Goal: Task Accomplishment & Management: Manage account settings

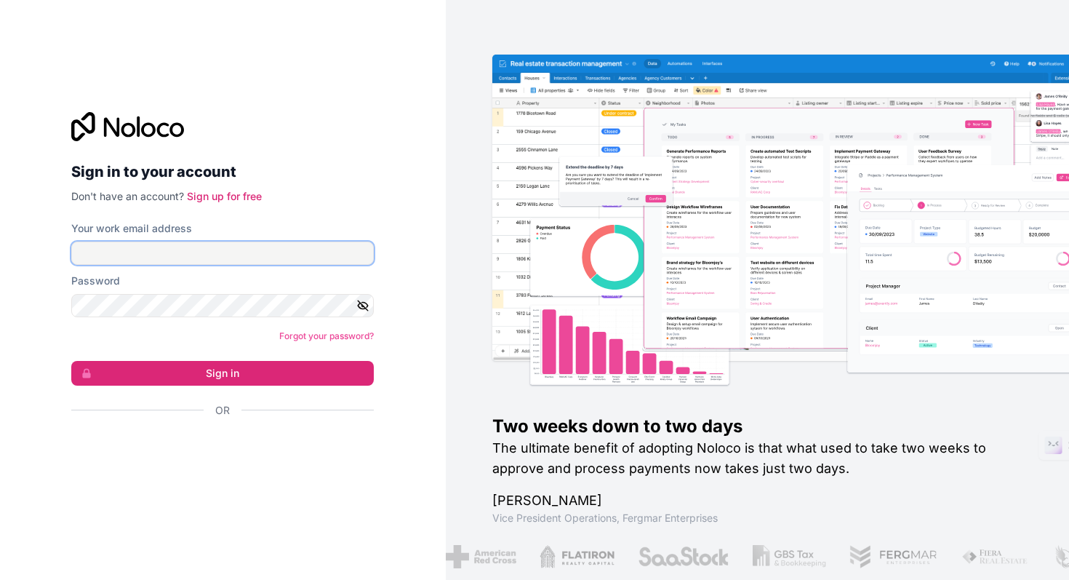
type input "**********"
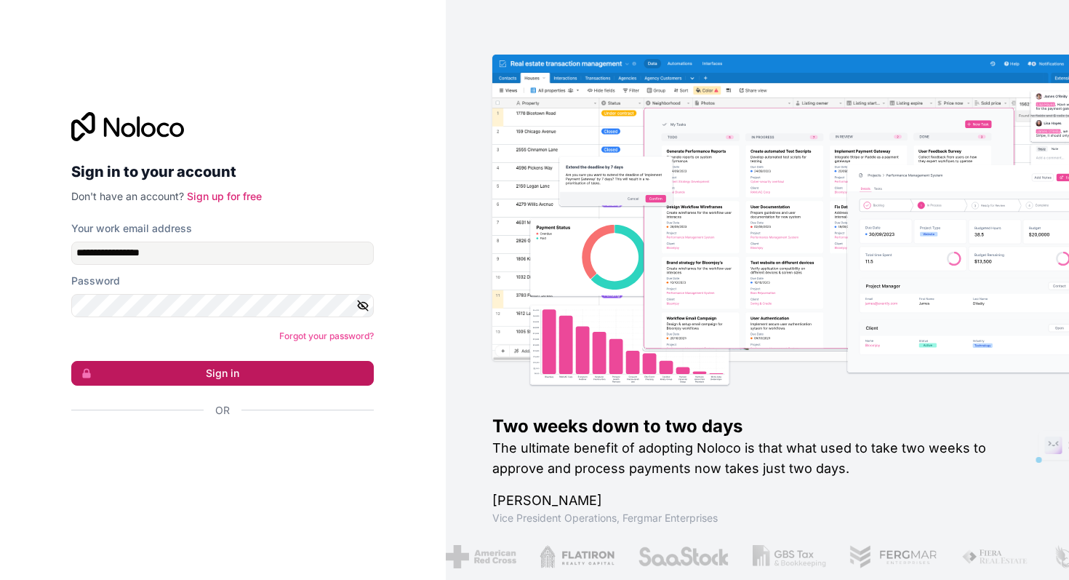
click at [214, 371] on button "Sign in" at bounding box center [222, 373] width 303 height 25
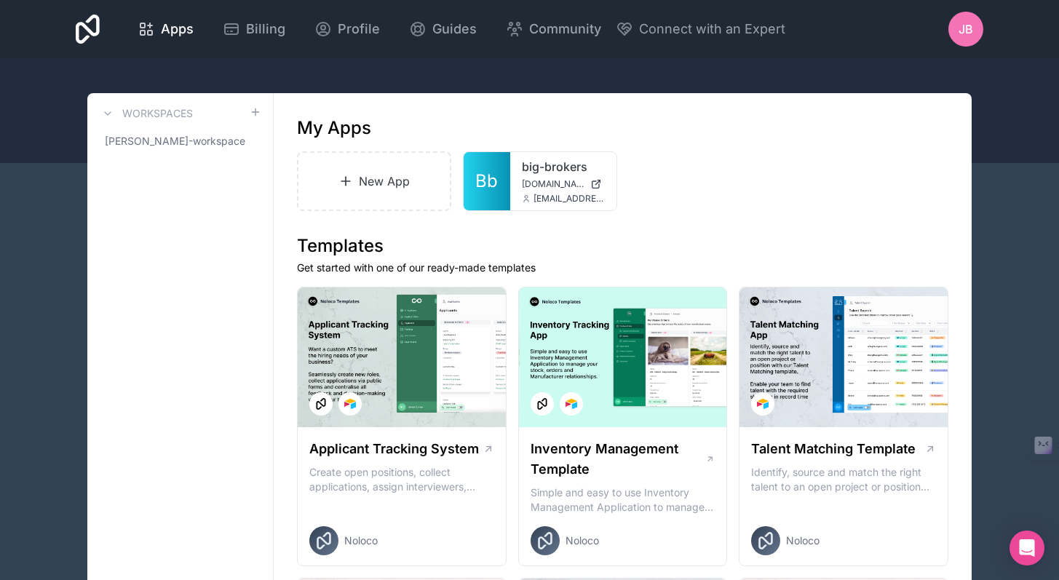
click at [963, 37] on span "JB" at bounding box center [965, 28] width 15 height 17
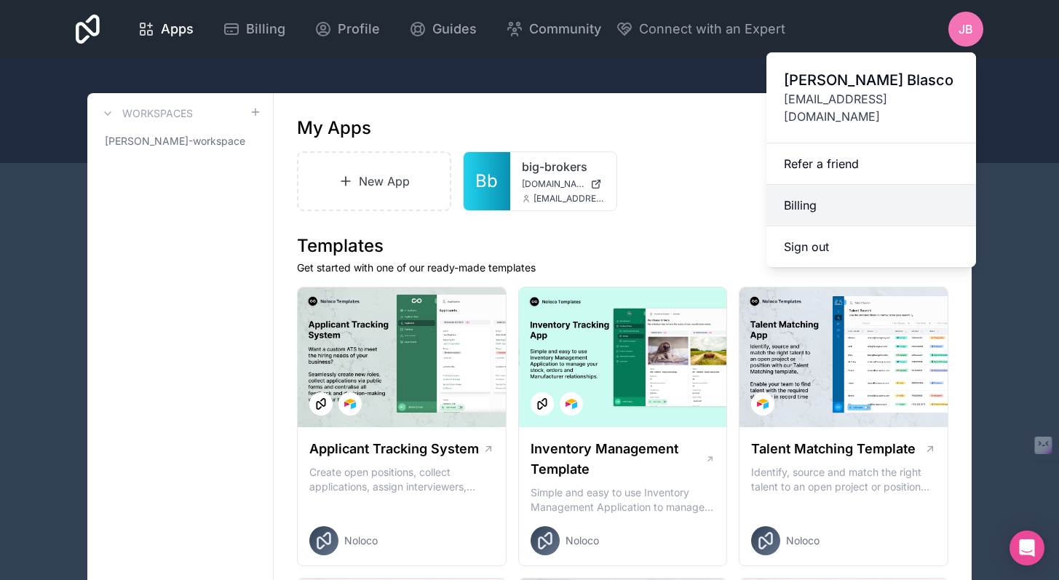
click at [818, 196] on link "Billing" at bounding box center [871, 205] width 210 height 41
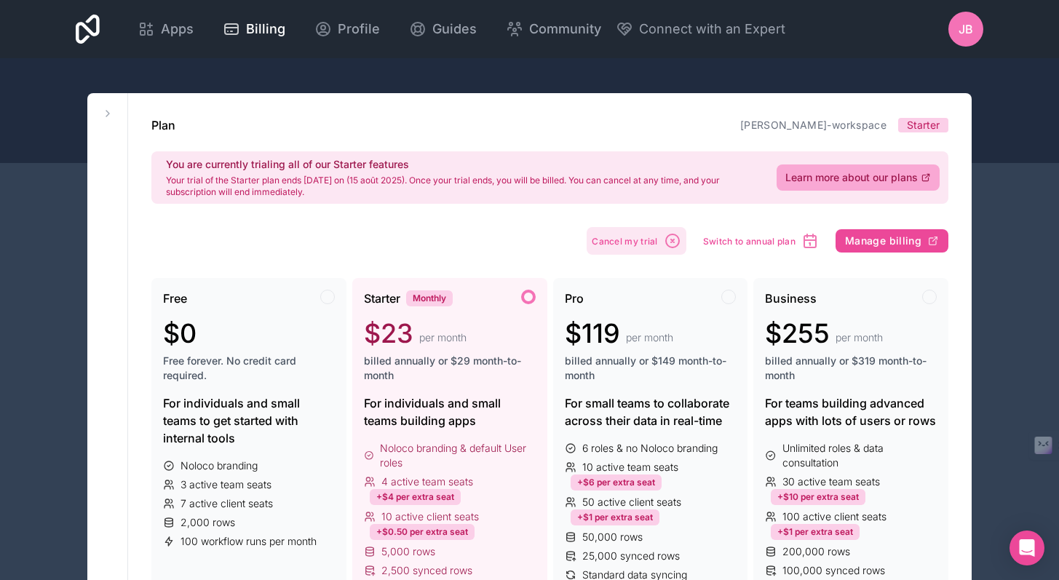
click at [653, 241] on span "Cancel my trial" at bounding box center [624, 241] width 66 height 11
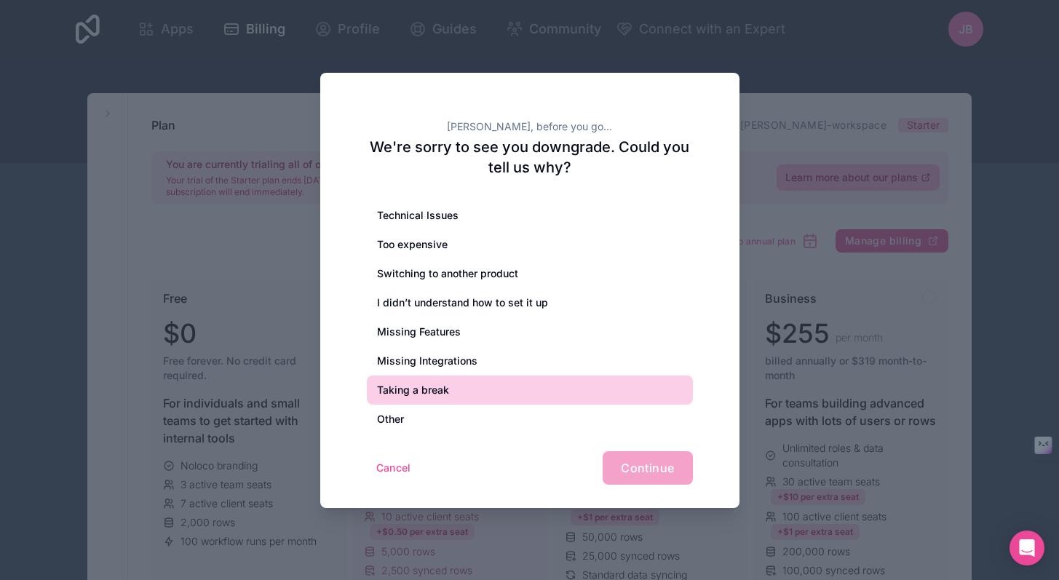
click at [503, 399] on div "Taking a break" at bounding box center [530, 389] width 326 height 29
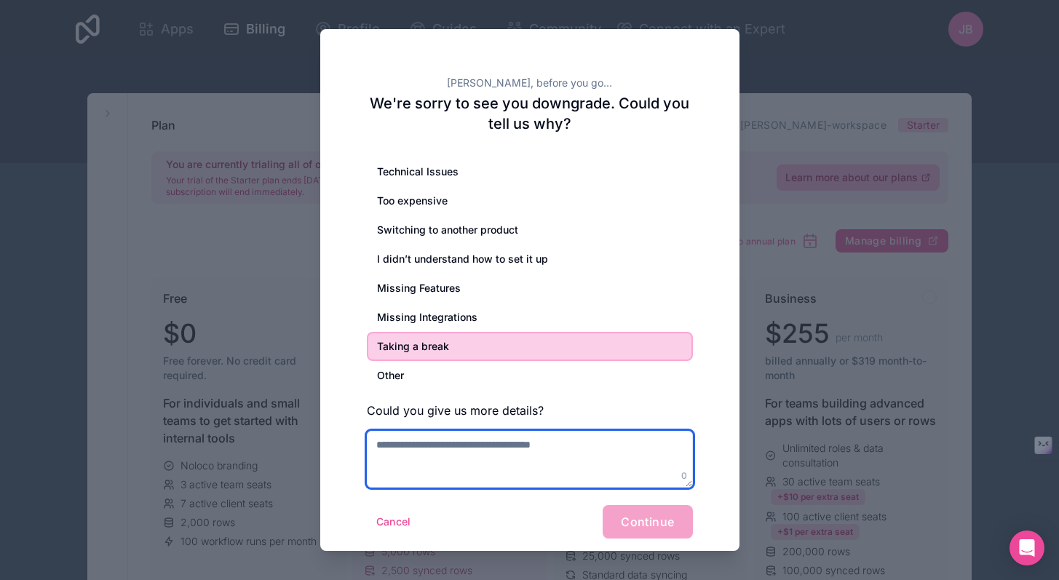
click at [500, 450] on textarea at bounding box center [530, 459] width 326 height 57
type textarea "**********"
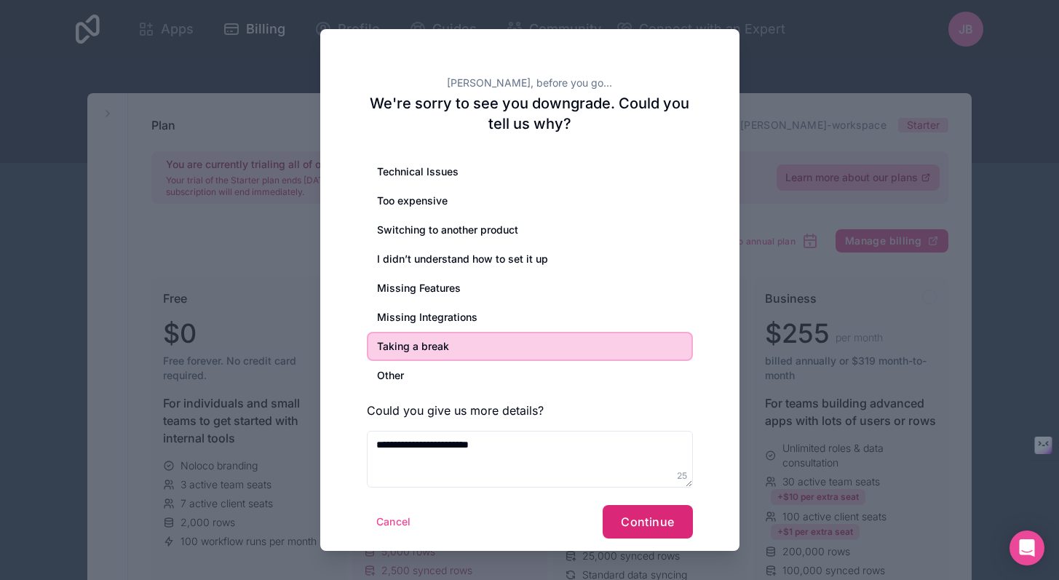
click at [644, 519] on span "Continue" at bounding box center [647, 521] width 53 height 15
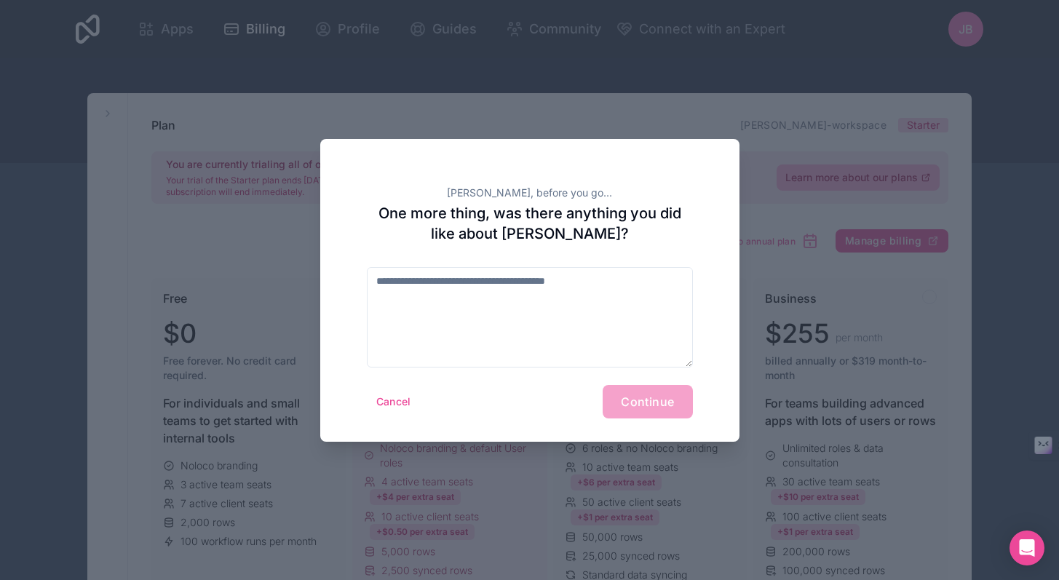
click at [666, 404] on div "Cancel Continue" at bounding box center [530, 401] width 326 height 33
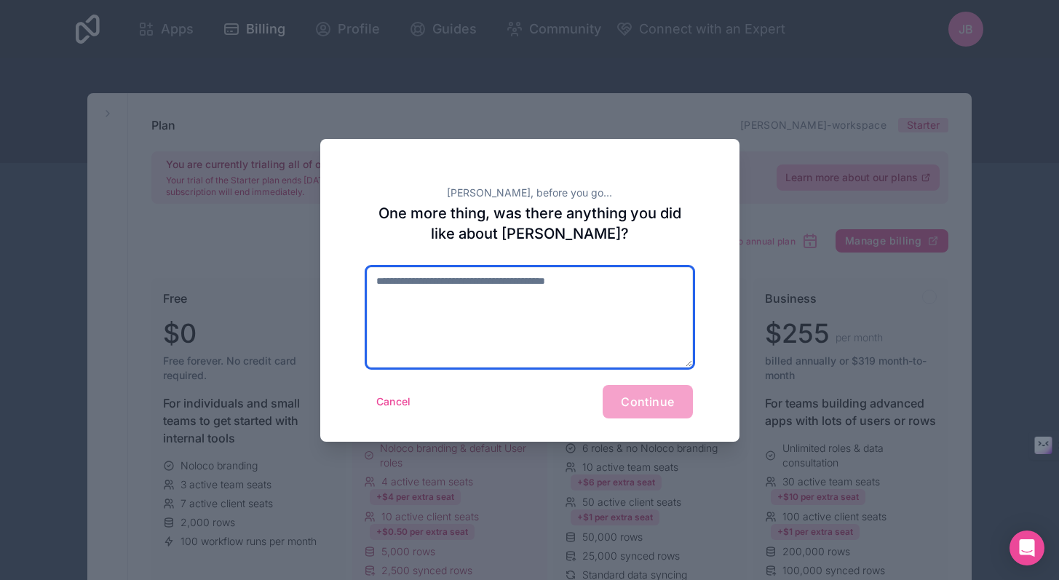
click at [519, 307] on textarea at bounding box center [530, 317] width 326 height 100
type textarea "******"
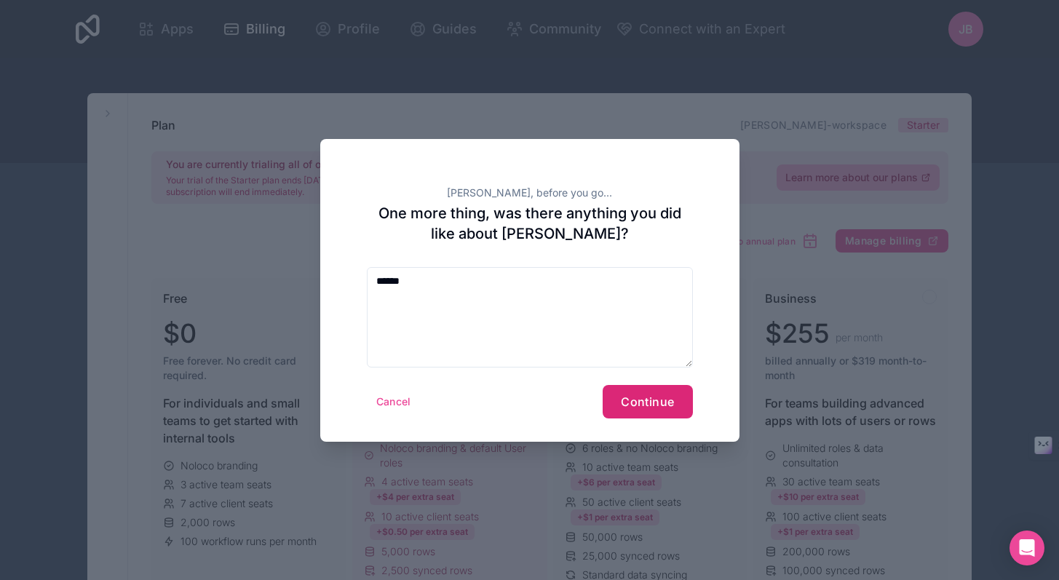
click at [654, 406] on span "Continue" at bounding box center [647, 401] width 53 height 15
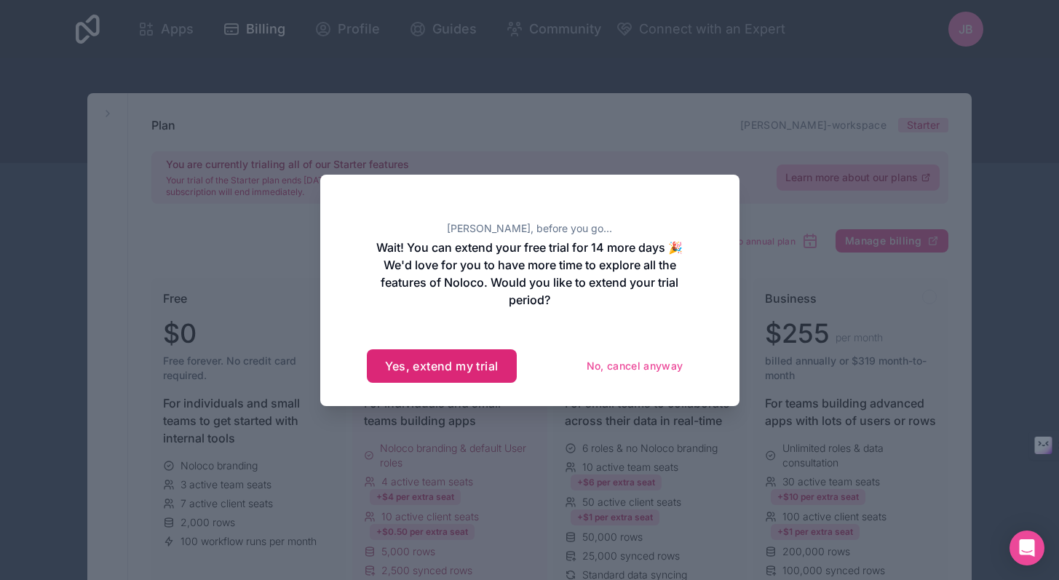
click at [465, 367] on button "Yes, extend my trial" at bounding box center [442, 365] width 150 height 33
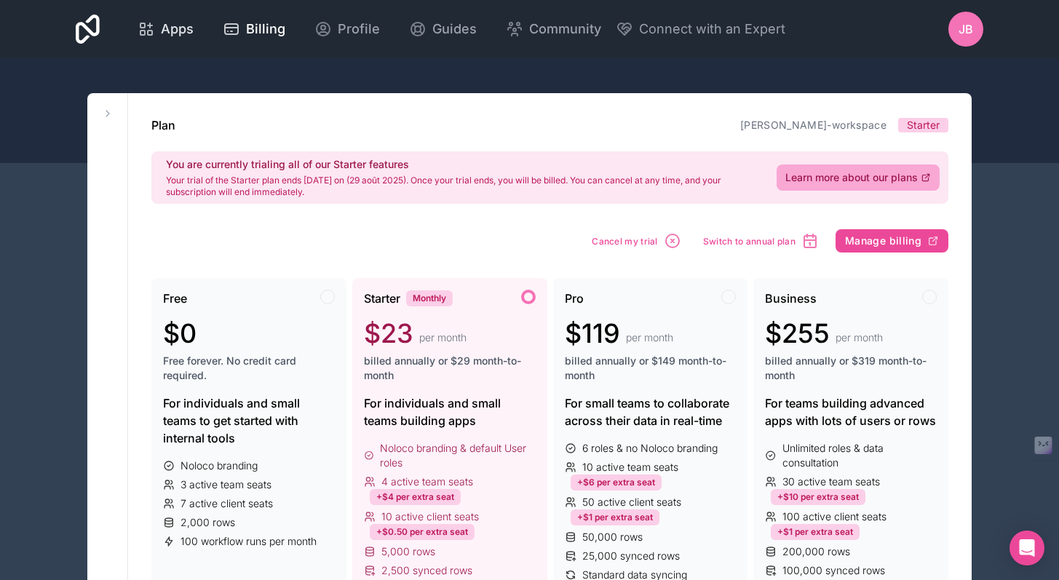
click at [174, 26] on span "Apps" at bounding box center [177, 29] width 33 height 20
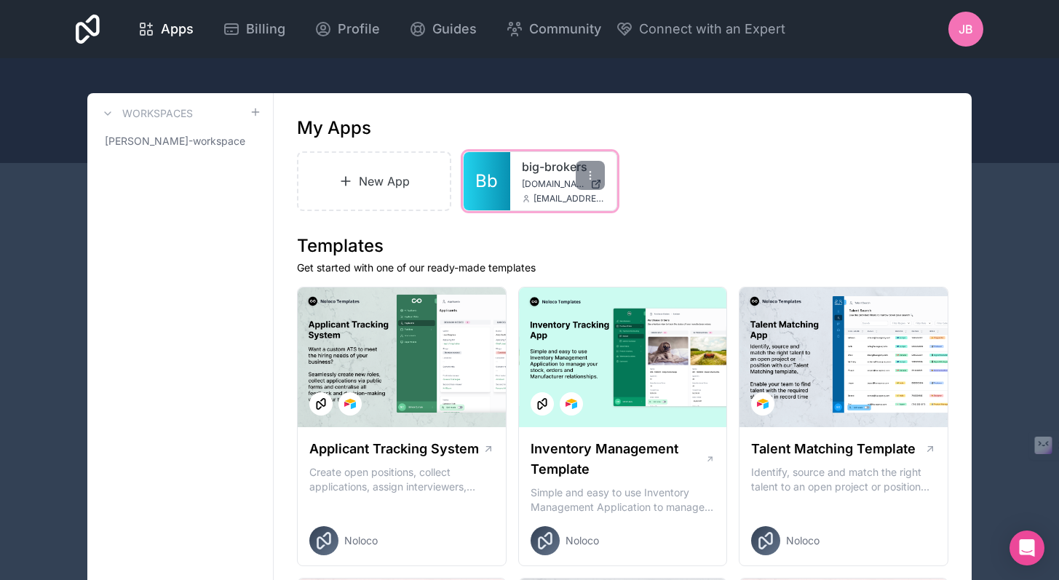
click at [549, 195] on span "[EMAIL_ADDRESS][DOMAIN_NAME]" at bounding box center [568, 199] width 71 height 12
click at [481, 175] on span "Bb" at bounding box center [486, 181] width 23 height 23
